Goal: Browse casually: Explore the website without a specific task or goal

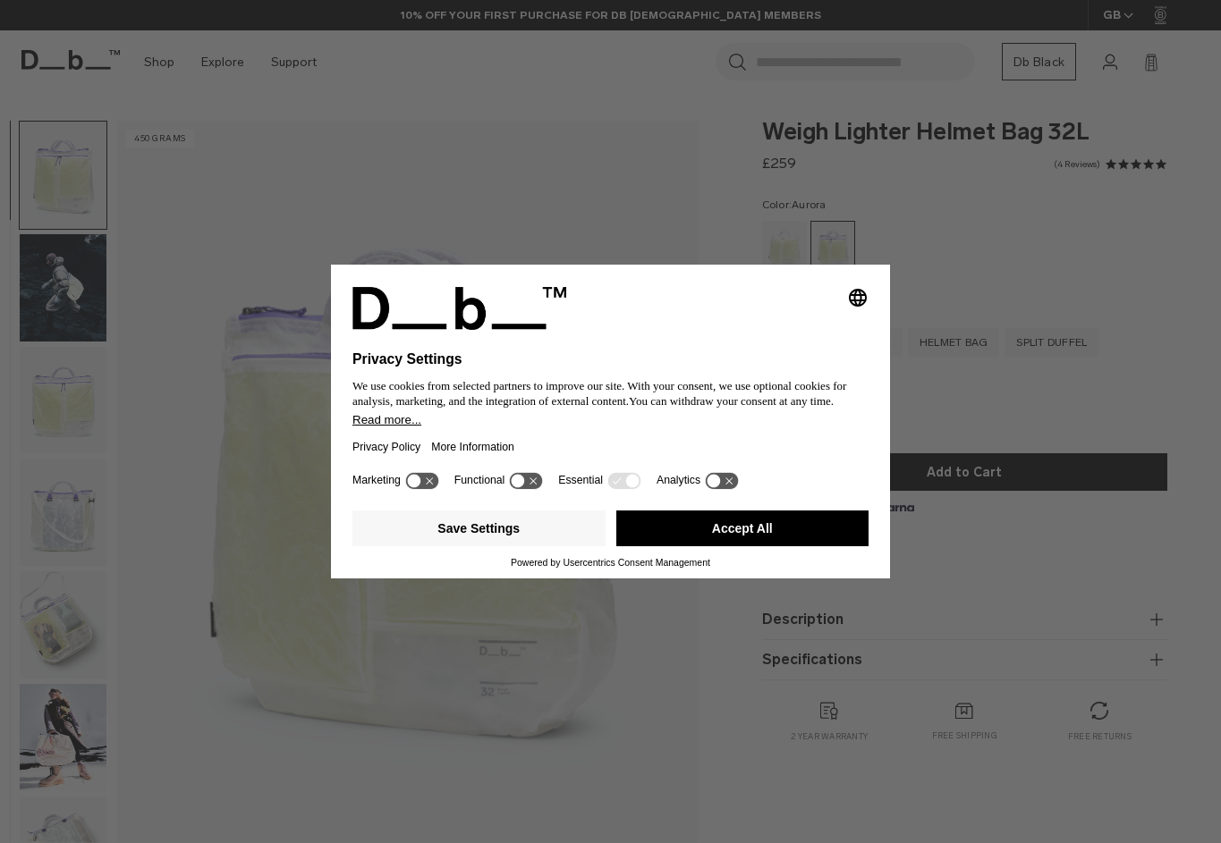
click at [554, 140] on div "Selecting an option will immediately change the language Privacy Settings We us…" at bounding box center [610, 421] width 1221 height 843
click at [738, 540] on button "Accept All" at bounding box center [742, 529] width 253 height 36
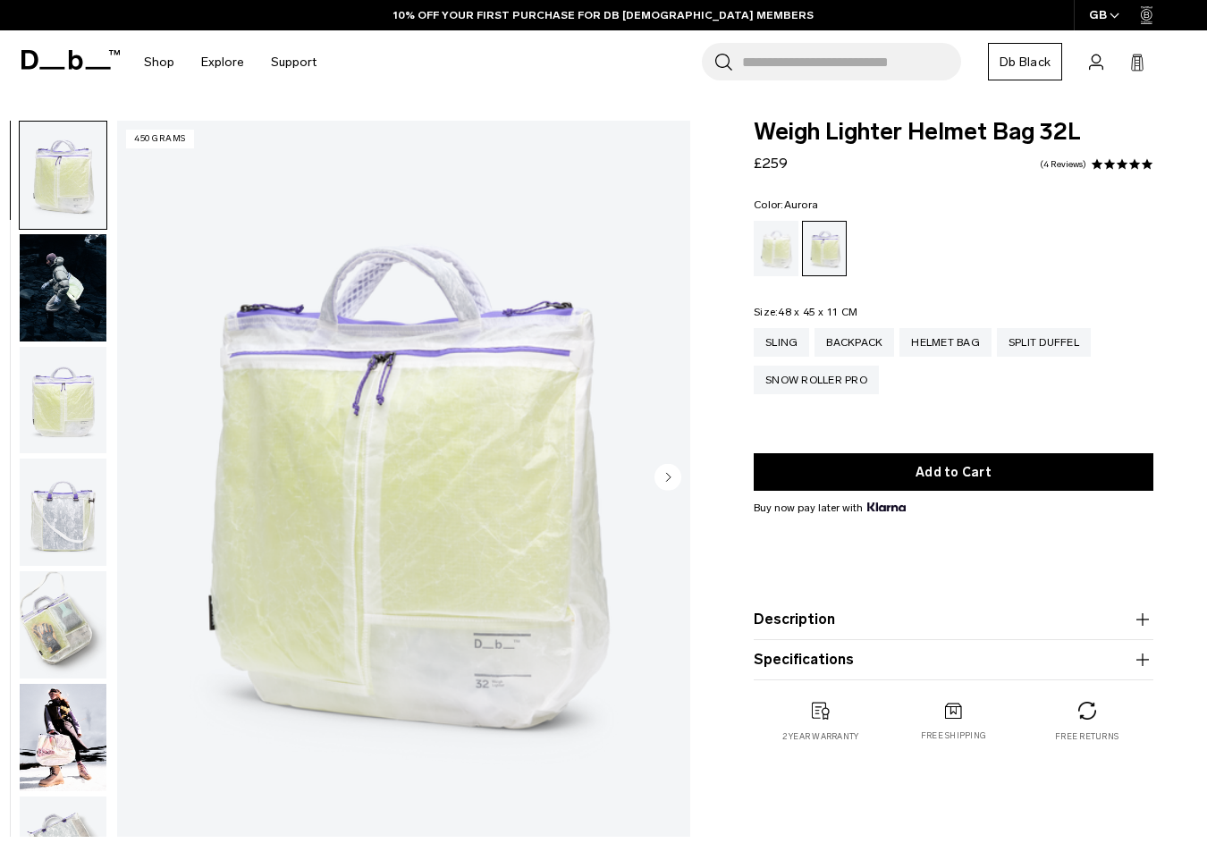
click at [59, 300] on img "button" at bounding box center [63, 287] width 87 height 107
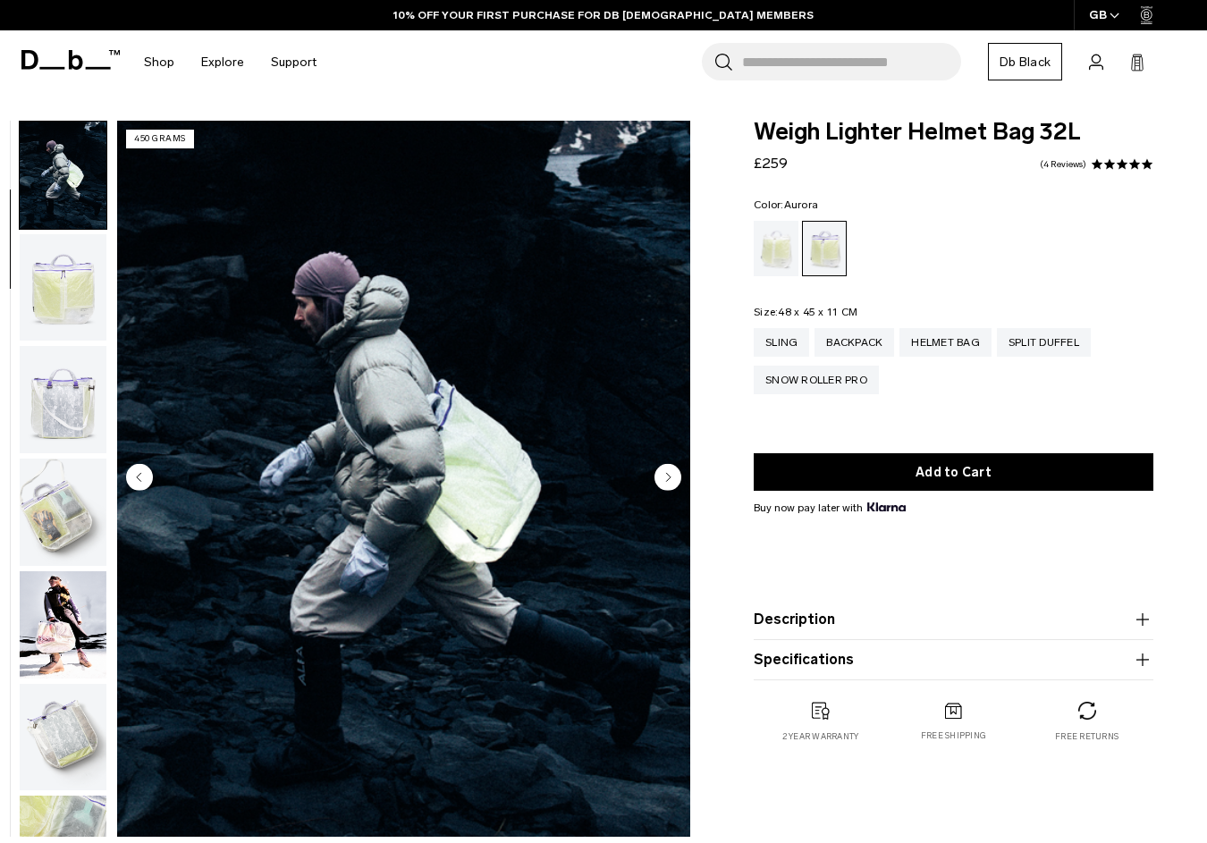
click at [63, 345] on button "button" at bounding box center [63, 399] width 89 height 109
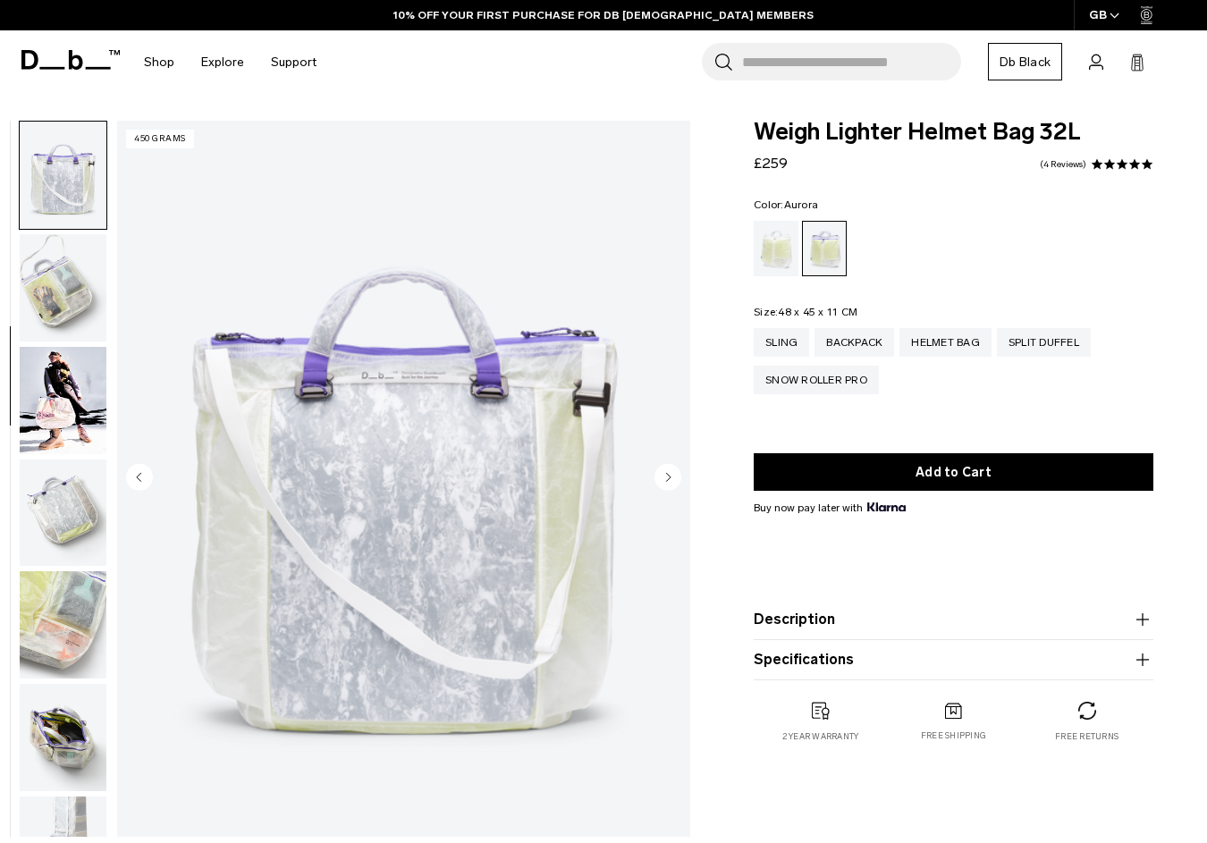
click at [63, 382] on img "button" at bounding box center [63, 400] width 87 height 107
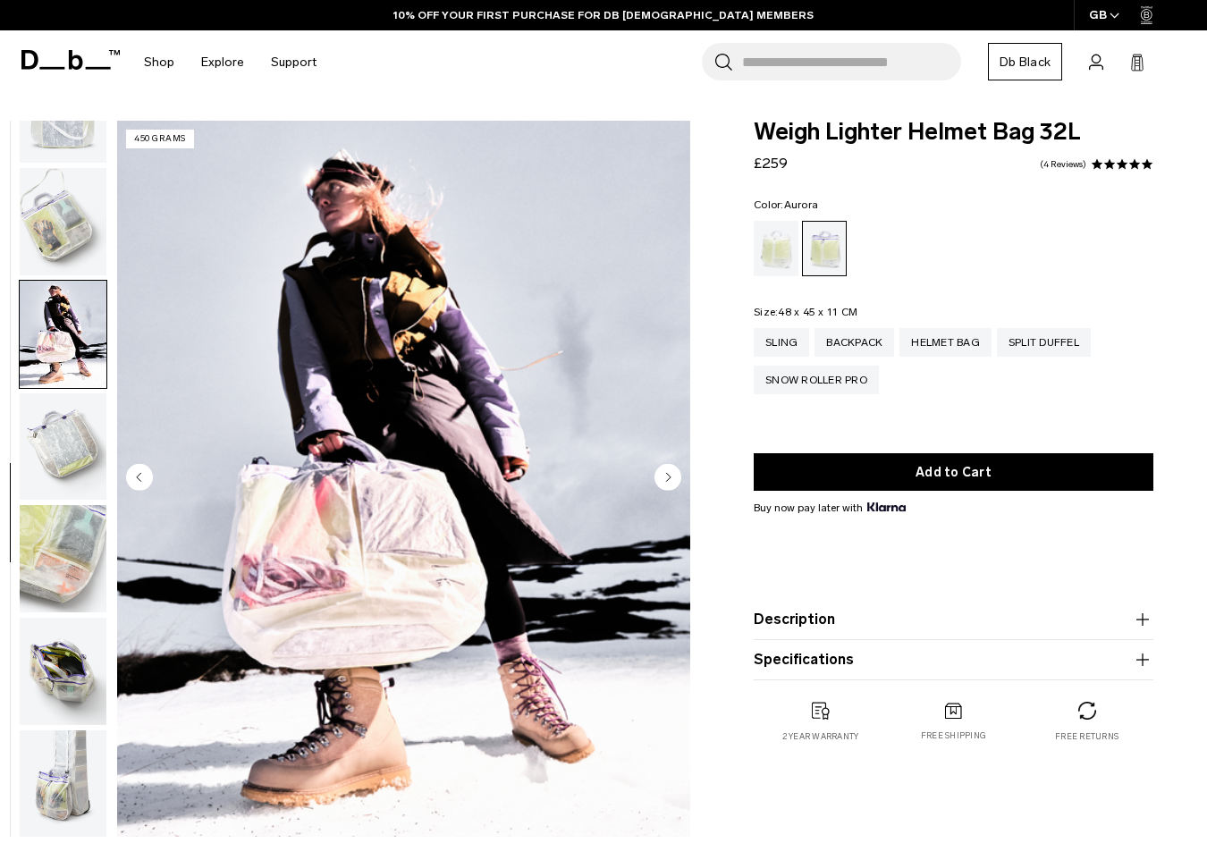
scroll to position [405, 0]
click at [64, 395] on img "button" at bounding box center [63, 445] width 87 height 107
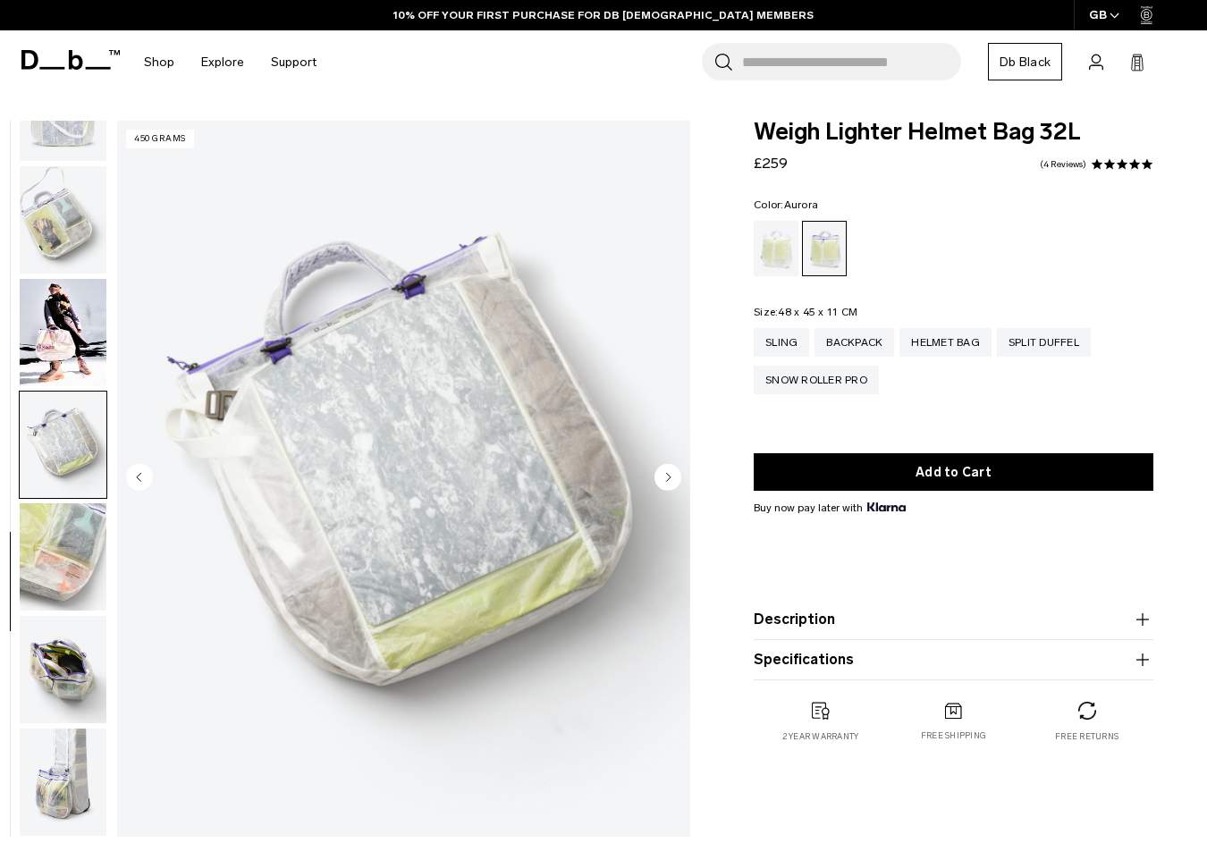
click at [73, 533] on img "button" at bounding box center [63, 557] width 87 height 107
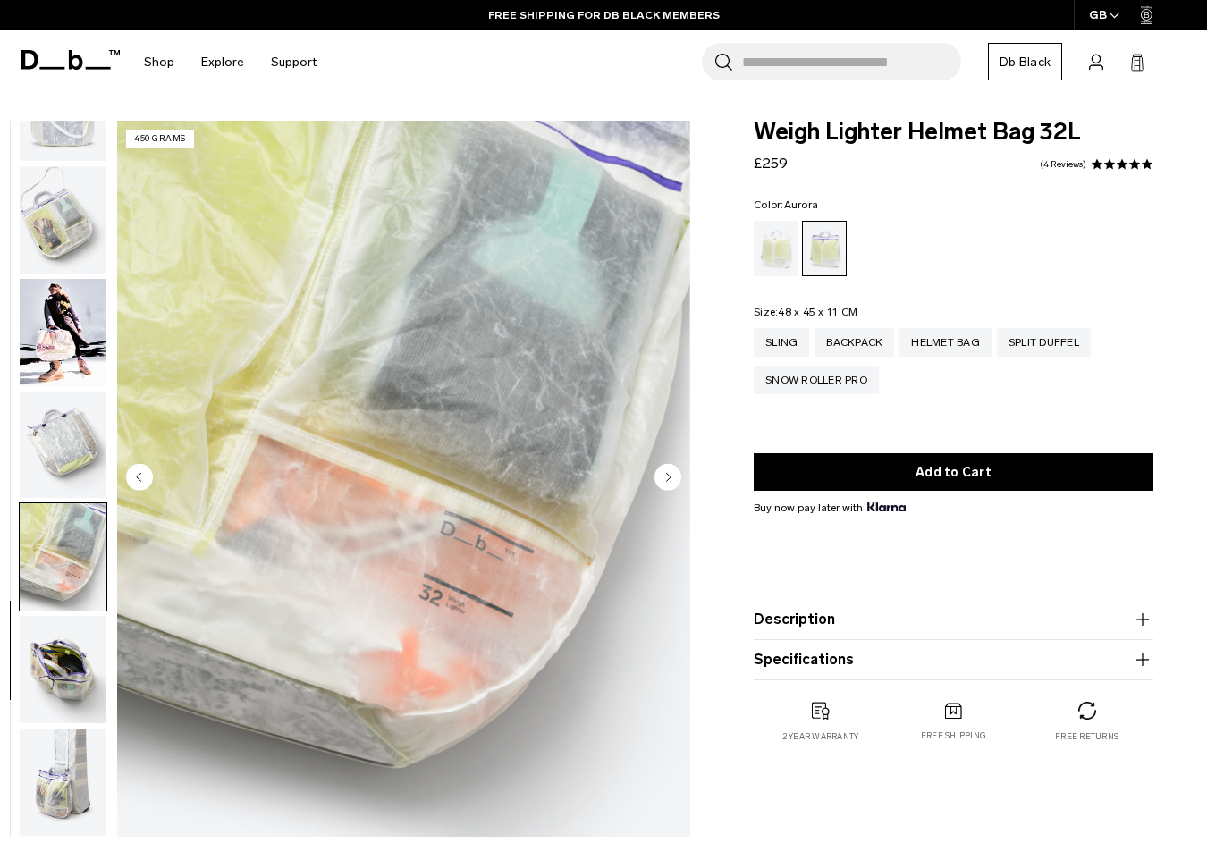
click at [25, 214] on img "button" at bounding box center [63, 219] width 87 height 107
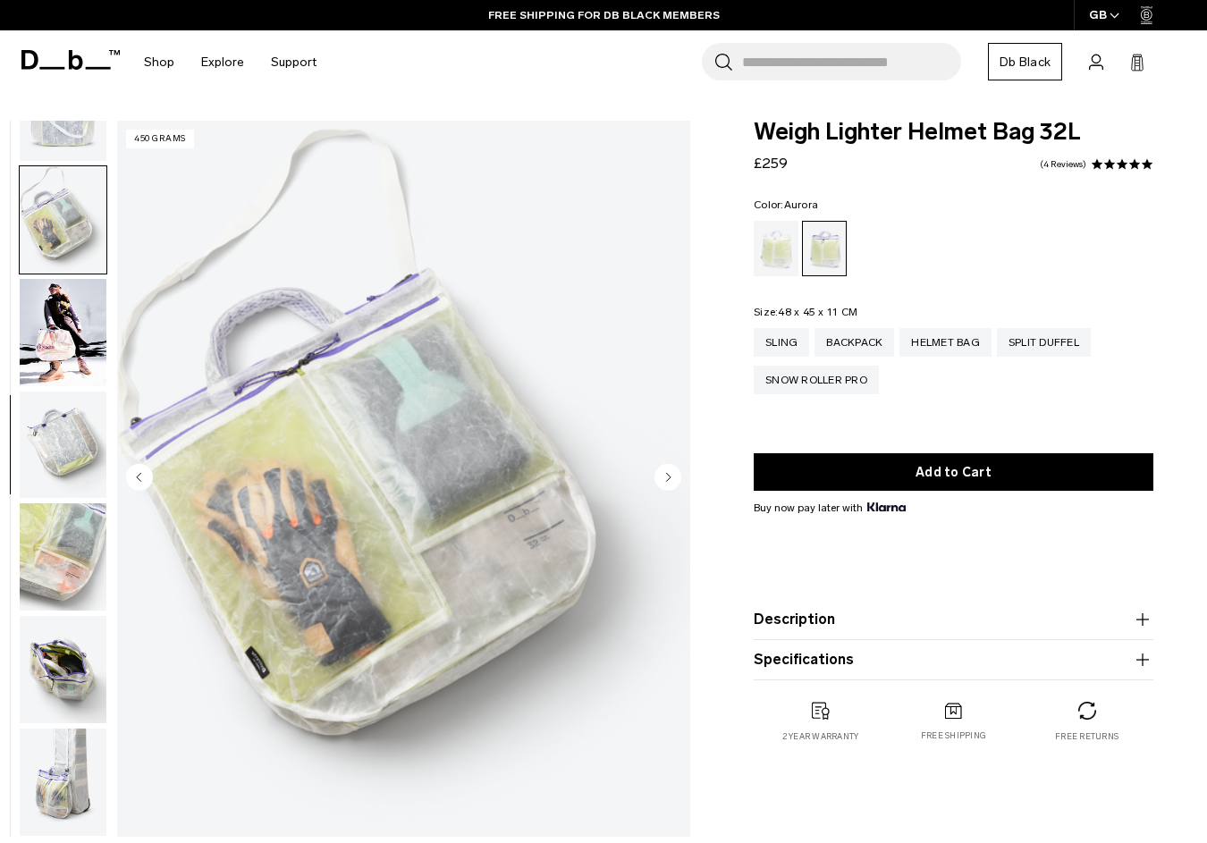
click at [71, 145] on img "button" at bounding box center [63, 107] width 87 height 107
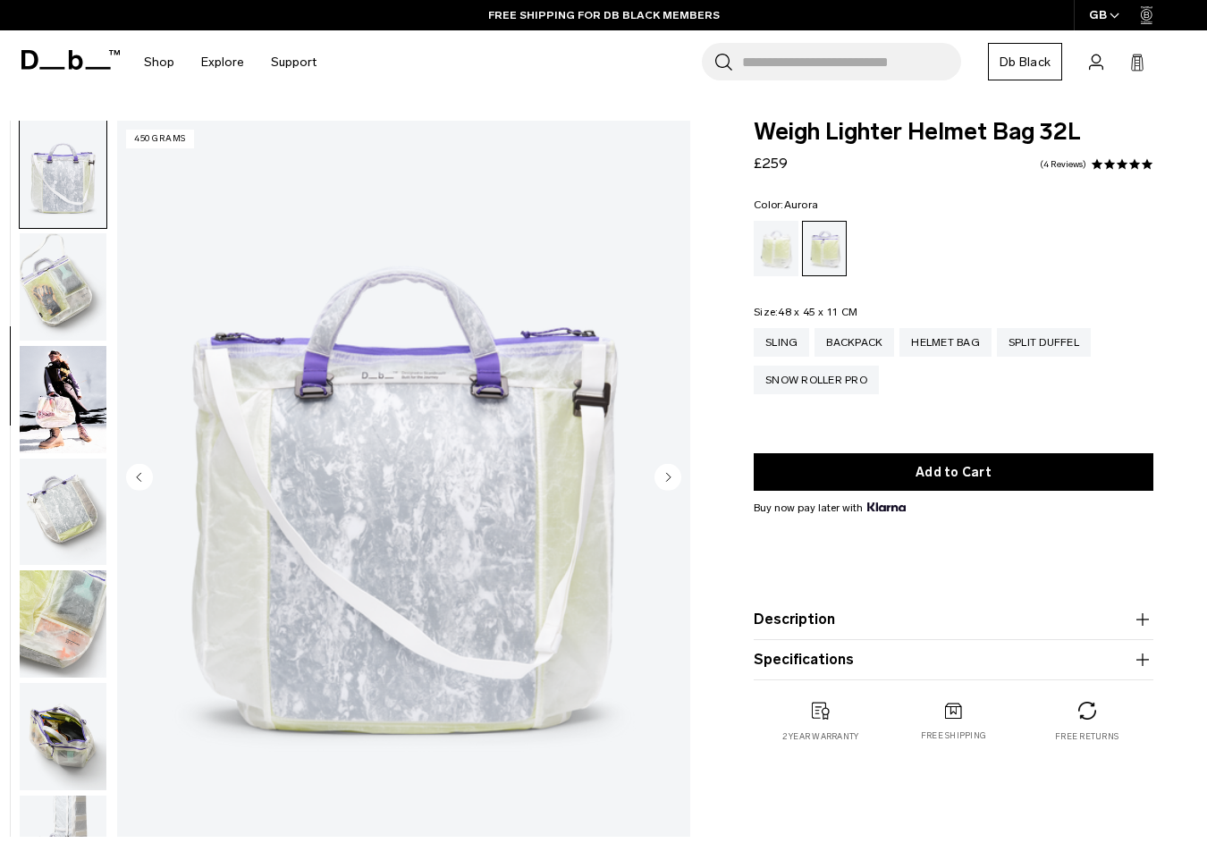
scroll to position [337, 0]
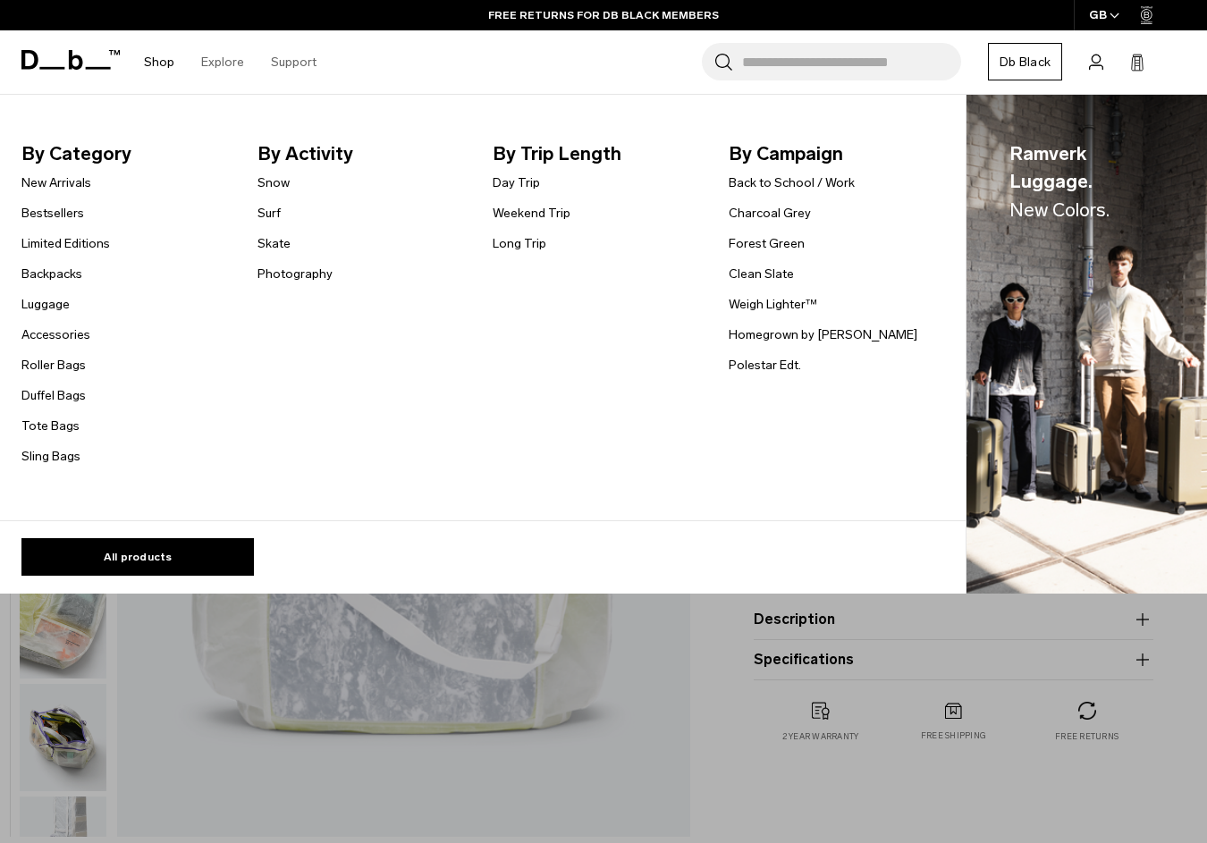
click at [157, 68] on link "Shop" at bounding box center [159, 62] width 30 height 64
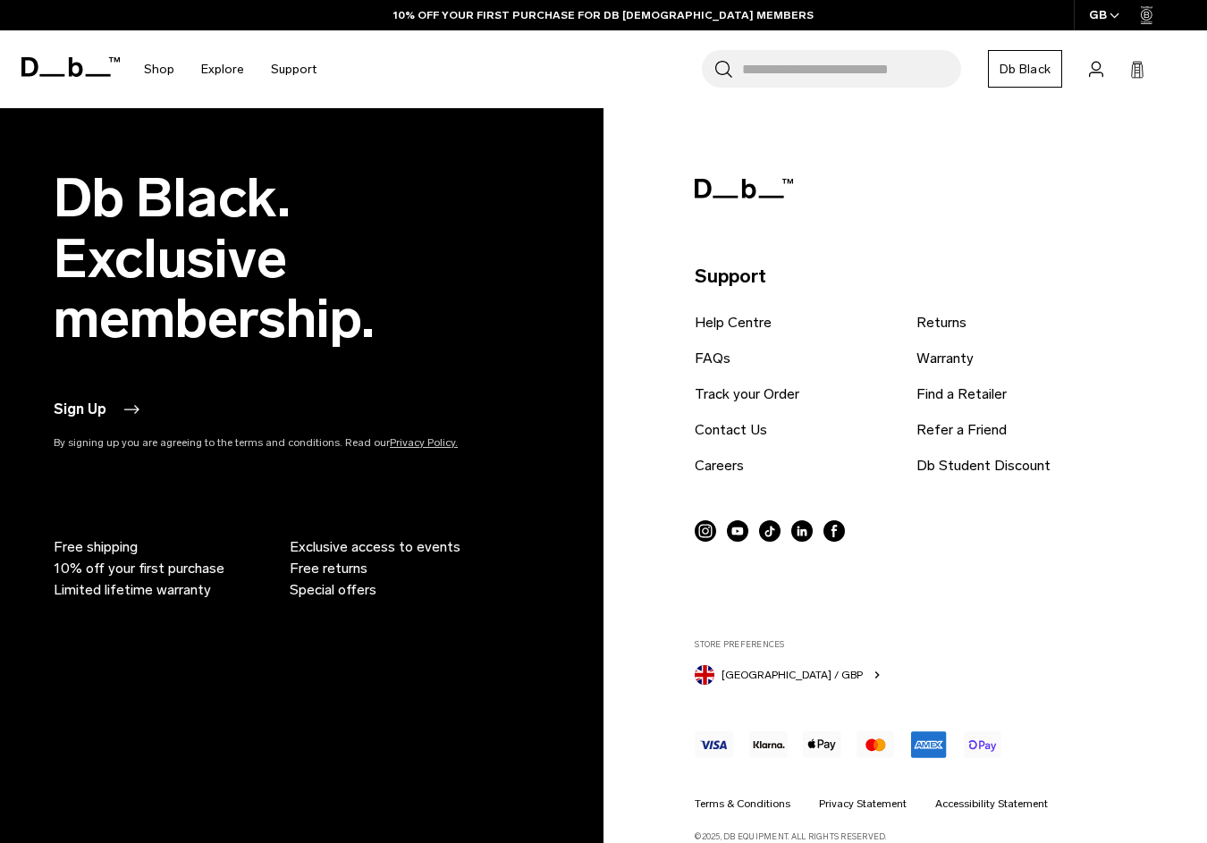
scroll to position [5757, 0]
